Goal: Find contact information: Find contact information

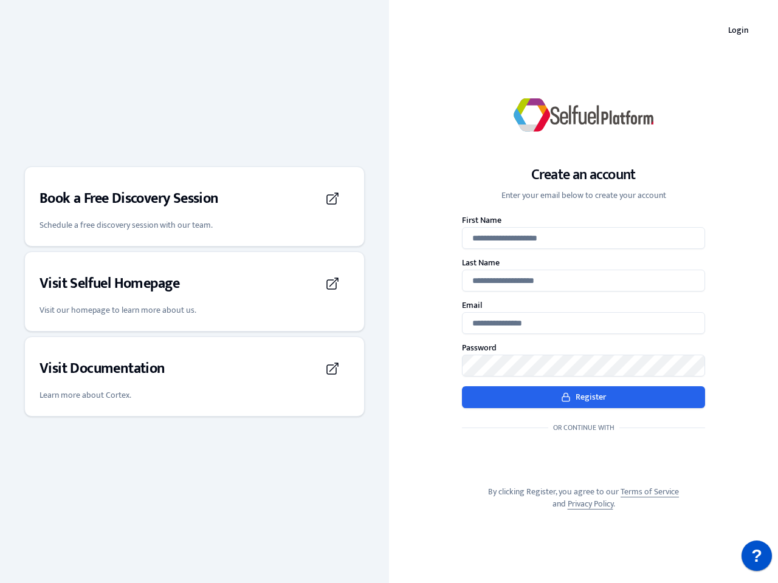
click at [389, 292] on div "Create an account Enter your email below to create your account First Name Last…" at bounding box center [583, 291] width 389 height 476
click at [194, 207] on h3 "Book a Free Discovery Session" at bounding box center [128, 198] width 179 height 19
click at [194, 292] on div "Visit Selfuel Homepage" at bounding box center [194, 284] width 310 height 34
click at [194, 377] on div "Visit Documentation" at bounding box center [194, 369] width 310 height 34
click at [756, 556] on p "?" at bounding box center [756, 556] width 11 height 30
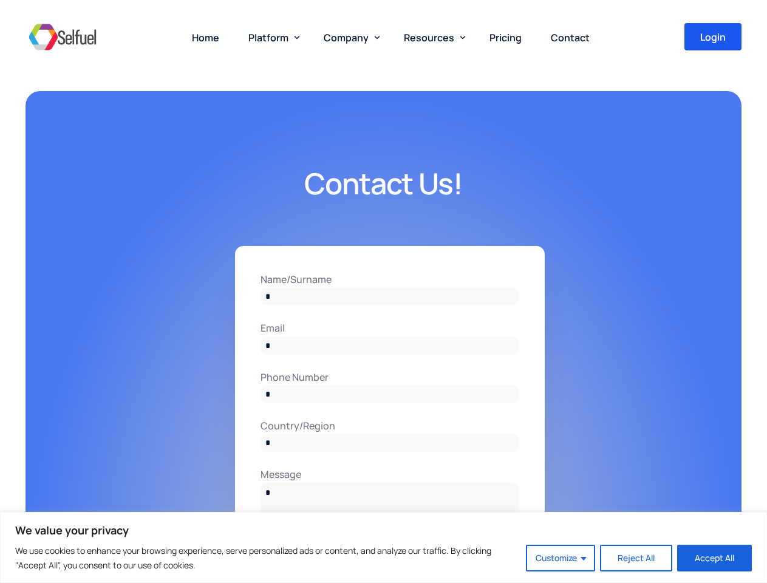
click at [383, 292] on input "Name/Surname" at bounding box center [390, 296] width 259 height 18
click at [561, 558] on button "Customize" at bounding box center [560, 558] width 69 height 27
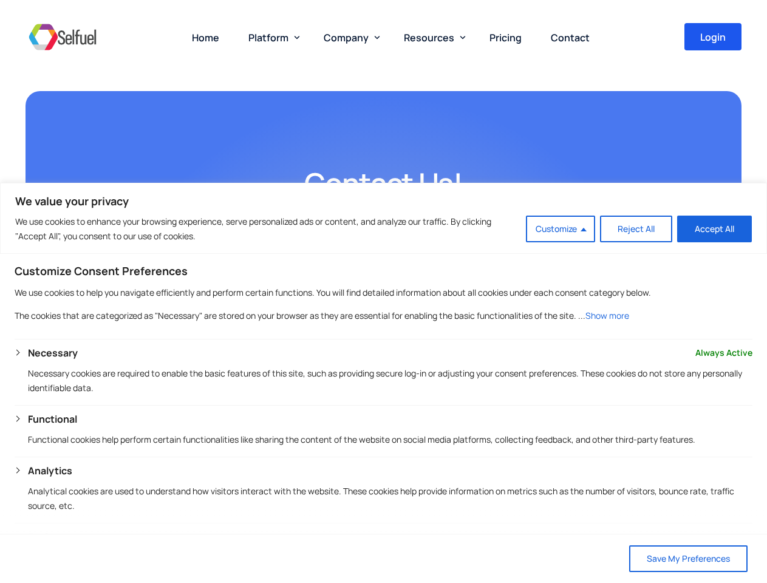
click at [272, 37] on span "Platform" at bounding box center [269, 37] width 40 height 13
click at [349, 37] on span "Company" at bounding box center [346, 37] width 45 height 13
click at [432, 37] on span "Resources" at bounding box center [429, 37] width 50 height 13
